Goal: Check status: Check status

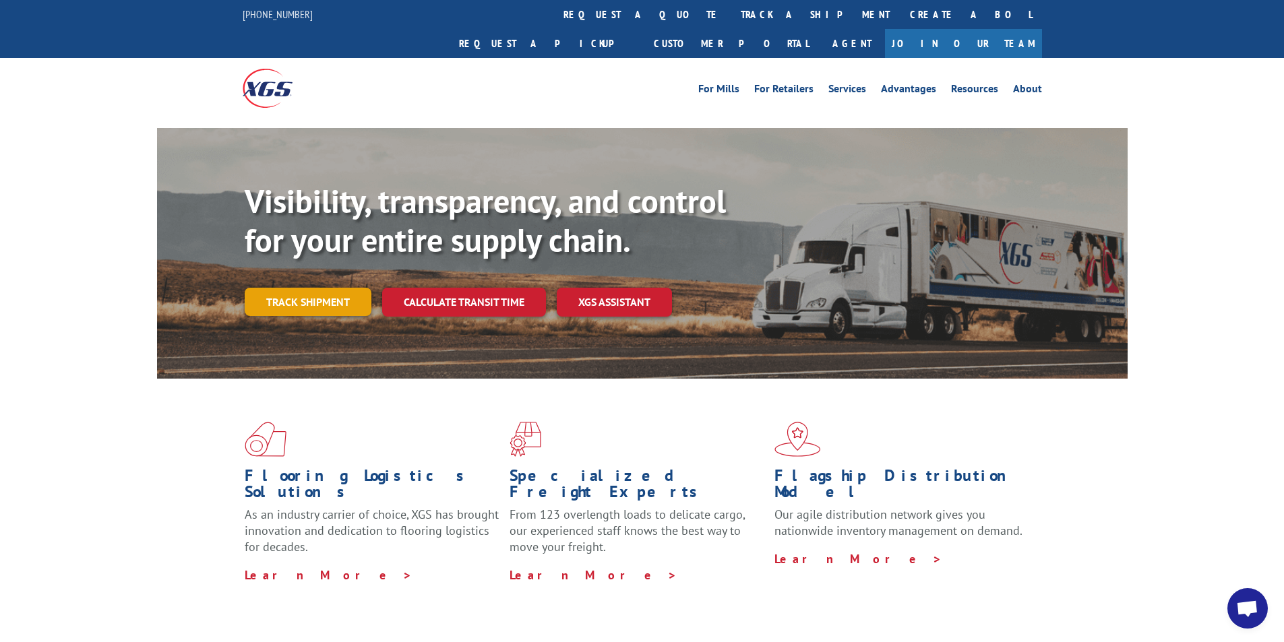
click at [315, 288] on link "Track shipment" at bounding box center [308, 302] width 127 height 28
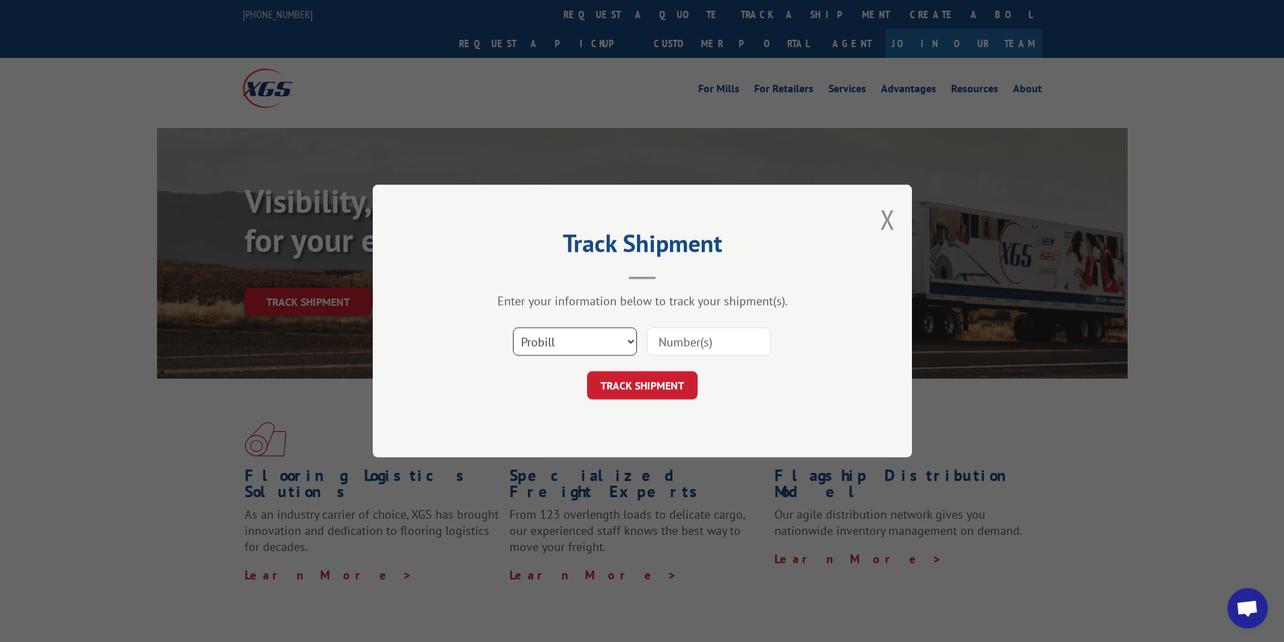
click at [573, 348] on select "Select category... Probill BOL PO" at bounding box center [575, 342] width 124 height 28
select select "bol"
click at [513, 328] on select "Select category... Probill BOL PO" at bounding box center [575, 342] width 124 height 28
click at [684, 344] on input at bounding box center [709, 342] width 124 height 28
paste input "50863600"
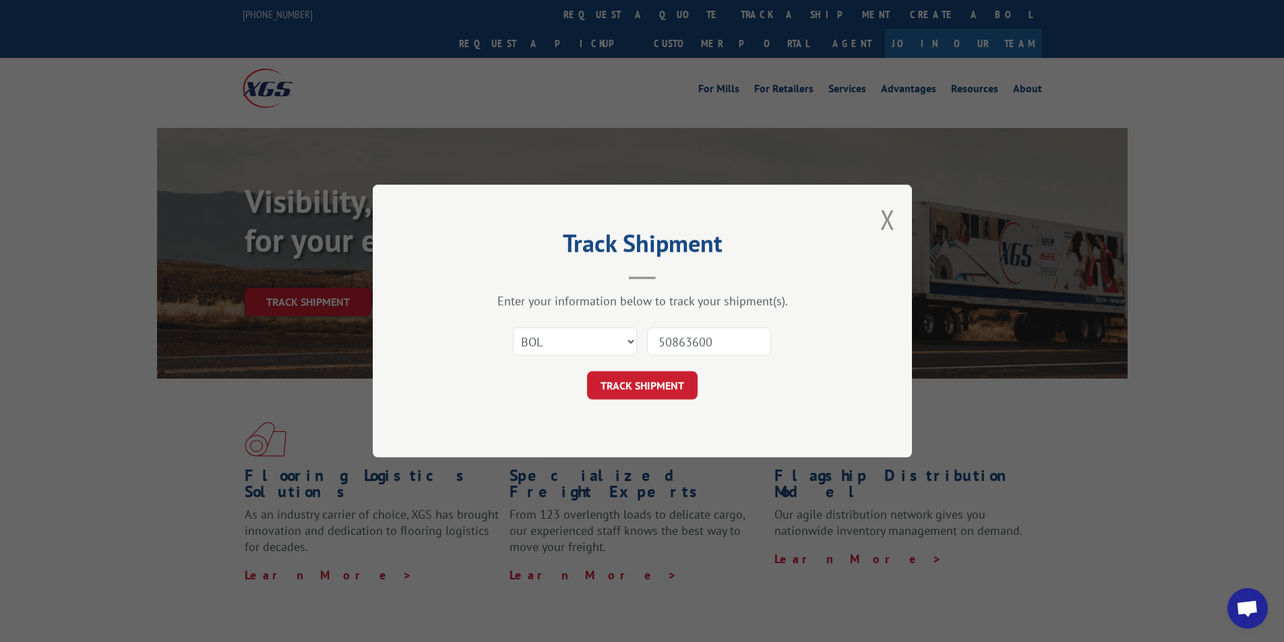
type input "50863600"
click at [649, 370] on form "Select category... Probill BOL PO 50863600 TRACK SHIPMENT" at bounding box center [642, 360] width 404 height 80
click at [642, 385] on button "TRACK SHIPMENT" at bounding box center [642, 385] width 111 height 28
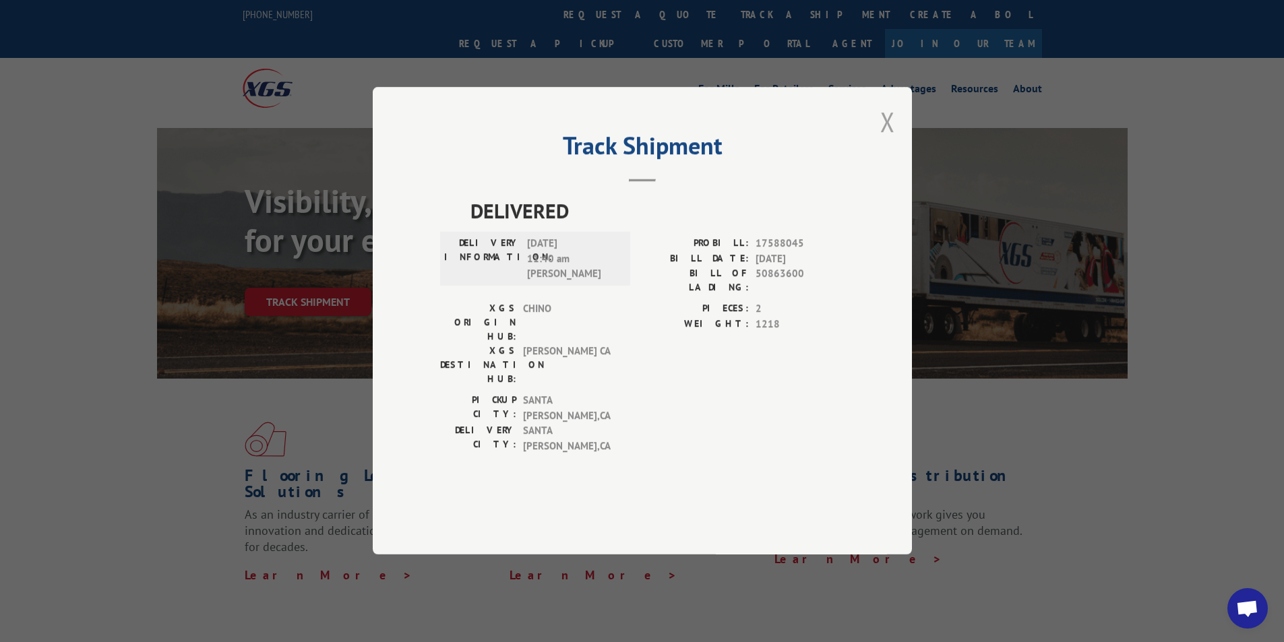
click at [887, 140] on button "Close modal" at bounding box center [887, 122] width 15 height 36
